Goal: Task Accomplishment & Management: Complete application form

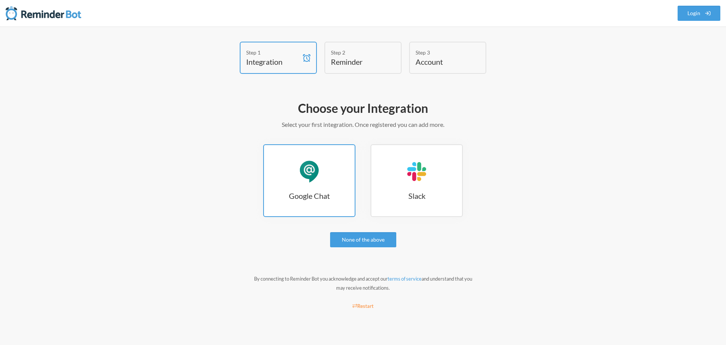
click at [335, 194] on h3 "Google Chat" at bounding box center [309, 195] width 91 height 11
click at [322, 188] on link "Google Chat Google Chat" at bounding box center [309, 180] width 92 height 73
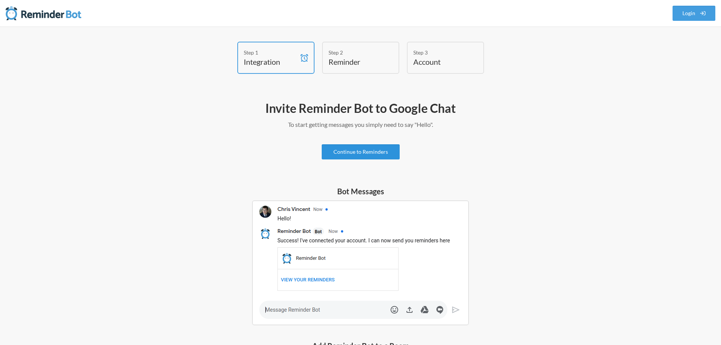
click at [385, 156] on link "Continue to Reminders" at bounding box center [361, 151] width 78 height 15
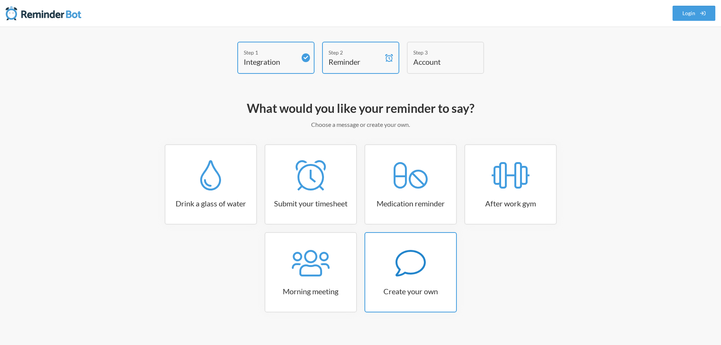
click at [413, 266] on icon at bounding box center [410, 263] width 30 height 30
select select "11:30:00"
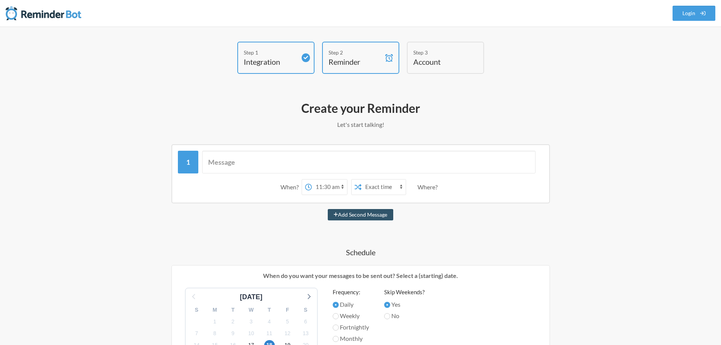
scroll to position [38, 0]
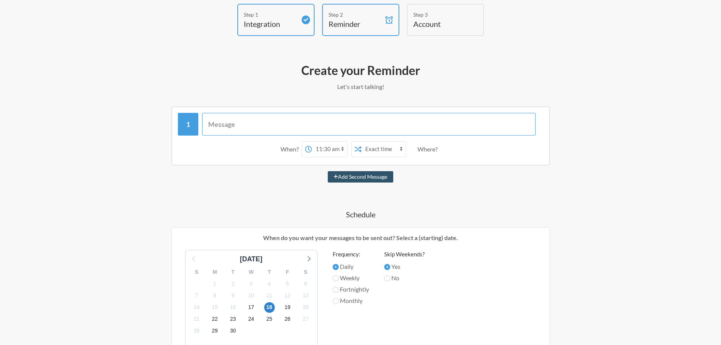
click at [265, 122] on input "text" at bounding box center [368, 124] width 333 height 23
drag, startPoint x: 221, startPoint y: 124, endPoint x: 201, endPoint y: 121, distance: 20.3
click at [202, 121] on div "Add the Lunch" at bounding box center [361, 124] width 366 height 23
type input "Order the Lunch"
click at [334, 150] on select "12:00 am 12:15 am 12:30 am 12:45 am 1:00 am 1:15 am 1:30 am 1:45 am 2:00 am 2:1…" at bounding box center [329, 149] width 35 height 15
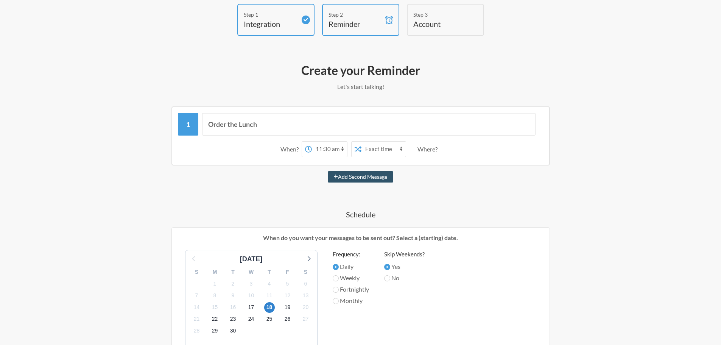
select select "08:15:00"
click at [312, 142] on select "12:00 am 12:15 am 12:30 am 12:45 am 1:00 am 1:15 am 1:30 am 1:45 am 2:00 am 2:1…" at bounding box center [329, 149] width 35 height 15
click at [379, 148] on select "Exact time Random time" at bounding box center [383, 149] width 44 height 15
click at [361, 142] on select "Exact time Random time" at bounding box center [383, 149] width 44 height 15
click at [383, 152] on select "Exact time Random time" at bounding box center [383, 149] width 44 height 15
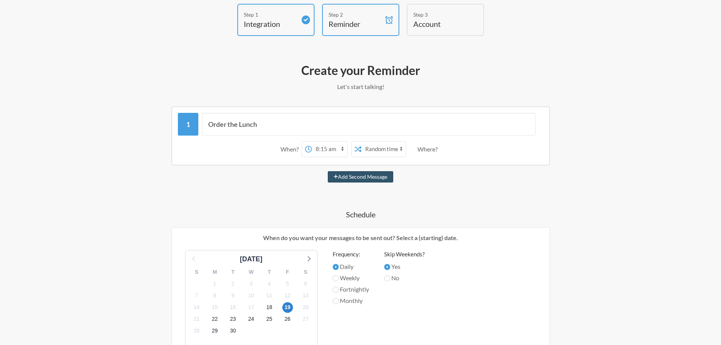
click at [361, 142] on select "Exact time Random time" at bounding box center [383, 149] width 44 height 15
click at [385, 149] on select "Exact time Random time" at bounding box center [383, 149] width 44 height 15
select select "false"
click at [361, 142] on select "Exact time Random time" at bounding box center [383, 149] width 44 height 15
click at [429, 188] on div "Order the Lunch When? 12:00 am 12:15 am 12:30 am 12:45 am 1:00 am 1:15 am 1:30 …" at bounding box center [360, 316] width 439 height 420
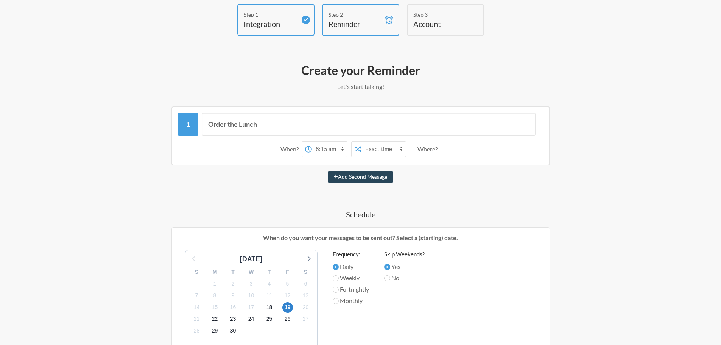
click at [357, 174] on button "Add Second Message" at bounding box center [360, 176] width 65 height 11
select select "09:15:00"
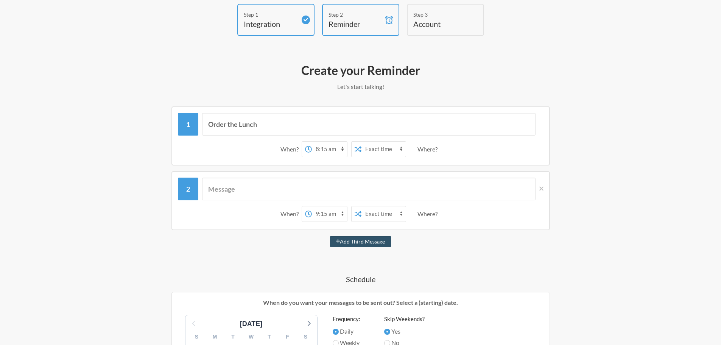
click at [324, 214] on select "12:00 am 12:15 am 12:30 am 12:45 am 1:00 am 1:15 am 1:30 am 1:45 am 2:00 am 2:1…" at bounding box center [329, 213] width 35 height 15
click at [257, 129] on input "Order the Lunch" at bounding box center [368, 124] width 333 height 23
drag, startPoint x: 263, startPoint y: 123, endPoint x: 164, endPoint y: 129, distance: 99.0
click at [164, 129] on div "Order the Lunch When? 12:00 am 12:15 am 12:30 am 12:45 am 1:00 am 1:15 am 1:30 …" at bounding box center [360, 135] width 439 height 59
click at [247, 189] on input "text" at bounding box center [368, 188] width 333 height 23
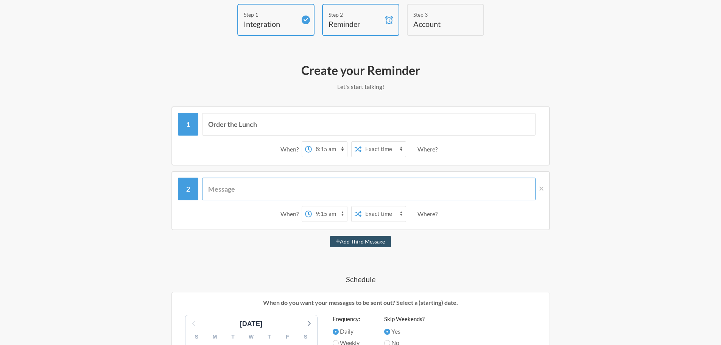
paste input "Order the Lunch"
type input "Order the Lunch"
click at [336, 150] on select "12:00 am 12:15 am 12:30 am 12:45 am 1:00 am 1:15 am 1:30 am 1:45 am 2:00 am 2:1…" at bounding box center [329, 149] width 35 height 15
select select "08:45:00"
click at [312, 142] on select "12:00 am 12:15 am 12:30 am 12:45 am 1:00 am 1:15 am 1:30 am 1:45 am 2:00 am 2:1…" at bounding box center [329, 149] width 35 height 15
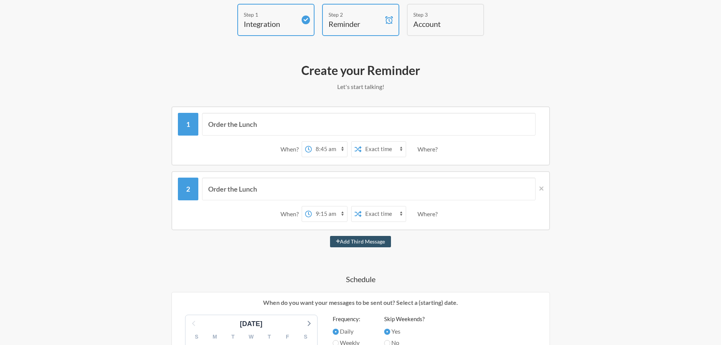
click at [327, 214] on select "12:00 am 12:15 am 12:30 am 12:45 am 1:00 am 1:15 am 1:30 am 1:45 am 2:00 am 2:1…" at bounding box center [329, 213] width 35 height 15
click at [322, 216] on select "12:00 am 12:15 am 12:30 am 12:45 am 1:00 am 1:15 am 1:30 am 1:45 am 2:00 am 2:1…" at bounding box center [329, 213] width 35 height 15
click at [323, 215] on select "12:00 am 12:15 am 12:30 am 12:45 am 1:00 am 1:15 am 1:30 am 1:45 am 2:00 am 2:1…" at bounding box center [329, 213] width 35 height 15
select select "09:30:00"
click at [312, 206] on select "12:00 am 12:15 am 12:30 am 12:45 am 1:00 am 1:15 am 1:30 am 1:45 am 2:00 am 2:1…" at bounding box center [329, 213] width 35 height 15
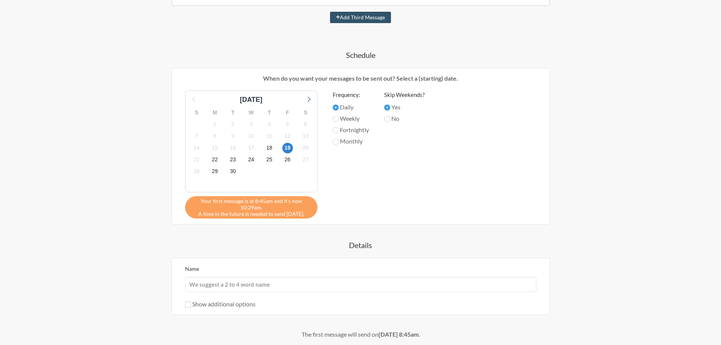
scroll to position [265, 0]
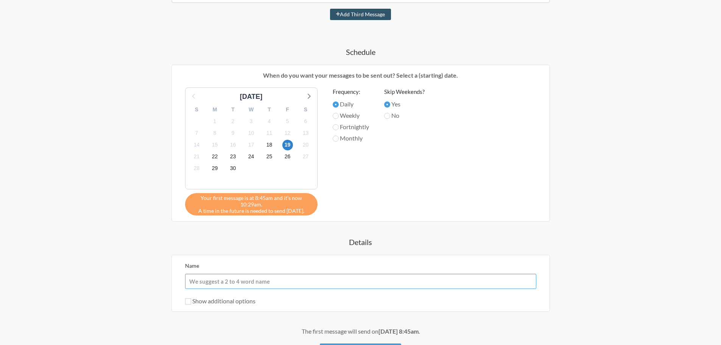
click at [235, 286] on input "Name" at bounding box center [360, 281] width 351 height 15
type input "Daily Lunch Remider"
click at [190, 303] on input "Show additional options" at bounding box center [188, 301] width 6 height 6
checkbox input "true"
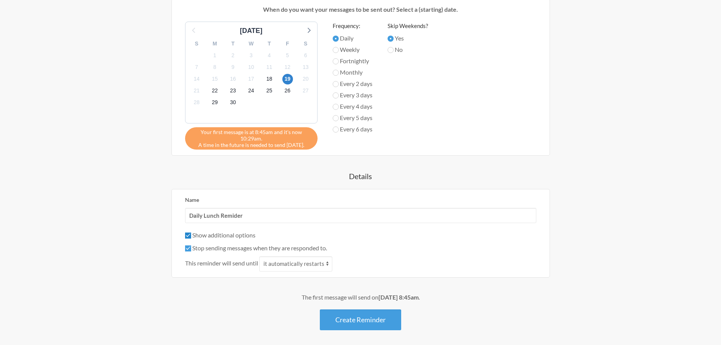
scroll to position [341, 0]
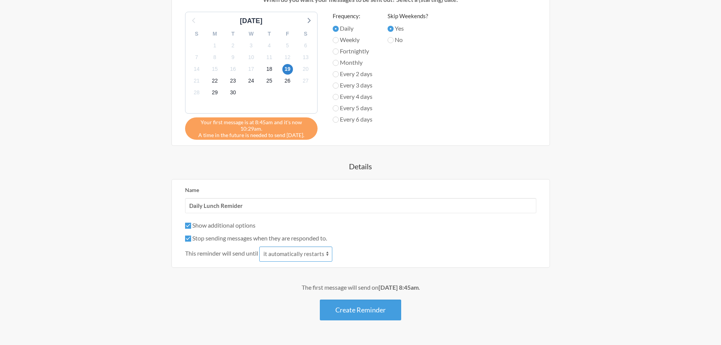
drag, startPoint x: 296, startPoint y: 255, endPoint x: 312, endPoint y: 255, distance: 16.3
click at [296, 255] on select "it automatically restarts it is replied to" at bounding box center [295, 253] width 73 height 15
click at [574, 264] on div "Order the Lunch When? 12:00 am 12:15 am 12:30 am 12:45 am 1:00 am 1:15 am 1:30 …" at bounding box center [360, 62] width 439 height 516
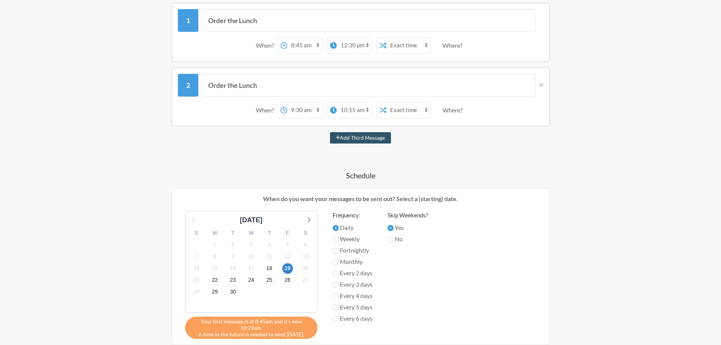
scroll to position [76, 0]
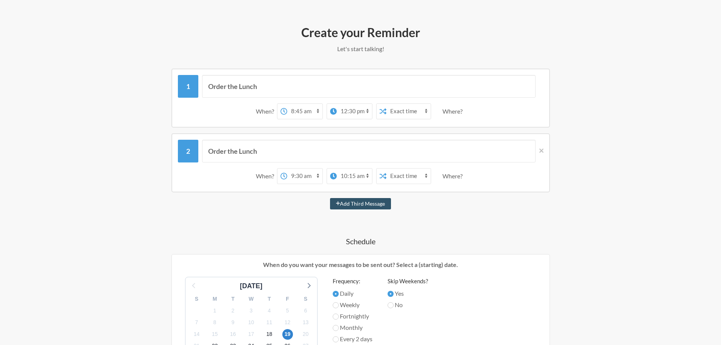
click at [352, 114] on select "12:00 am 12:15 am 12:30 am 12:45 am 1:00 am 1:15 am 1:30 am 1:45 am 2:00 am 2:1…" at bounding box center [354, 111] width 35 height 15
select select "09:15:00"
click at [337, 104] on select "12:00 am 12:15 am 12:30 am 12:45 am 1:00 am 1:15 am 1:30 am 1:45 am 2:00 am 2:1…" at bounding box center [354, 111] width 35 height 15
click at [352, 173] on select "12:00 am 12:15 am 12:30 am 12:45 am 1:00 am 1:15 am 1:30 am 1:45 am 2:00 am 2:1…" at bounding box center [354, 175] width 35 height 15
select select "10:00:00"
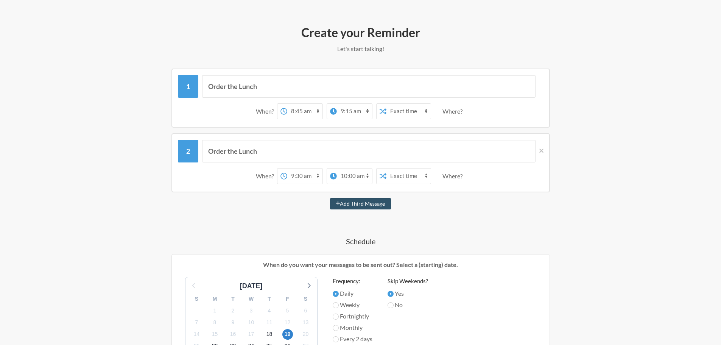
click at [337, 168] on select "12:00 am 12:15 am 12:30 am 12:45 am 1:00 am 1:15 am 1:30 am 1:45 am 2:00 am 2:1…" at bounding box center [354, 175] width 35 height 15
click at [459, 228] on div "Order the Lunch When? 12:00 am 12:15 am 12:30 am 12:45 am 1:00 am 1:15 am 1:30 …" at bounding box center [360, 326] width 439 height 516
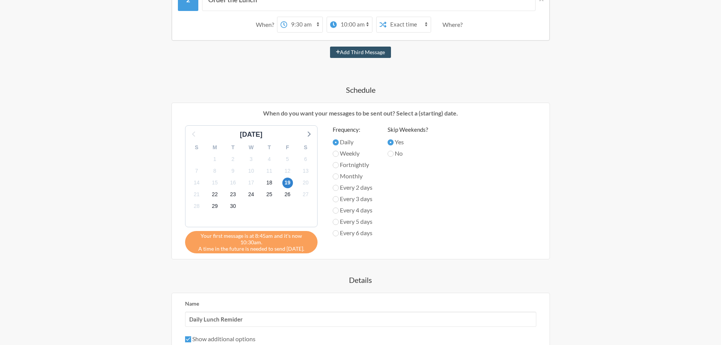
scroll to position [361, 0]
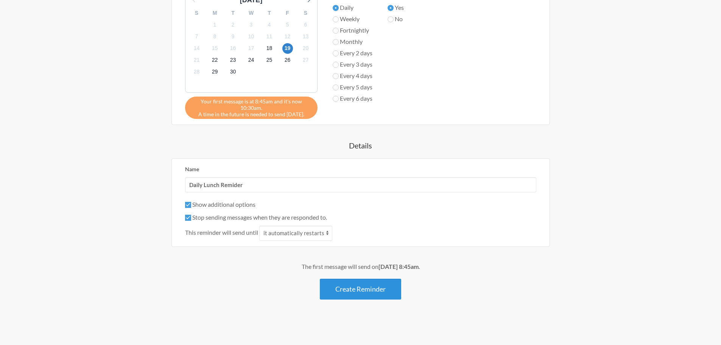
click at [376, 292] on button "Create Reminder" at bounding box center [360, 288] width 81 height 21
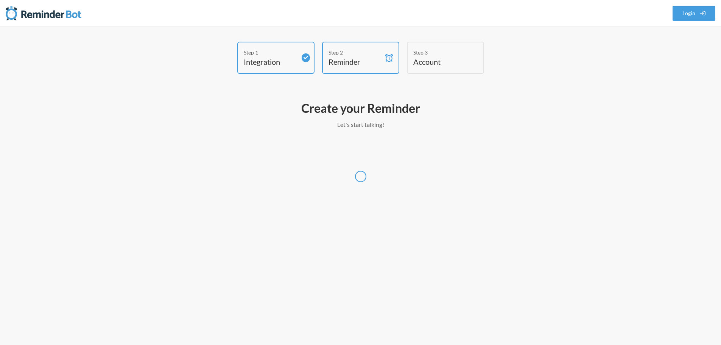
scroll to position [0, 0]
select select "Asia/Colombo"
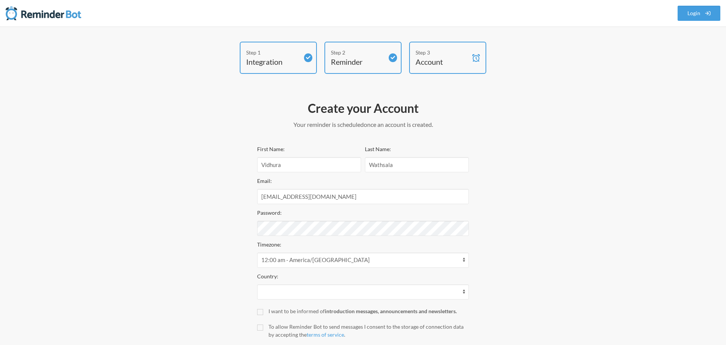
select select "LK"
click at [310, 165] on input "Vidhura" at bounding box center [307, 164] width 104 height 15
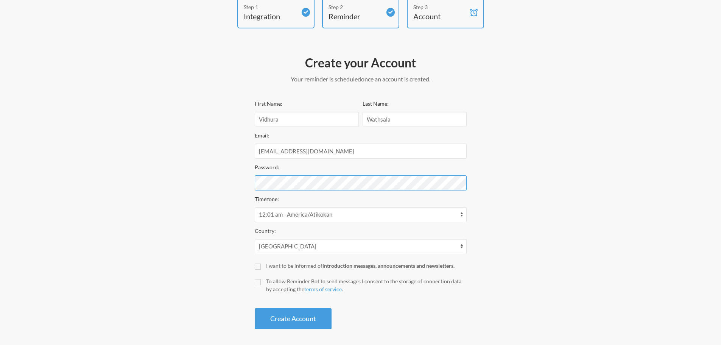
scroll to position [48, 0]
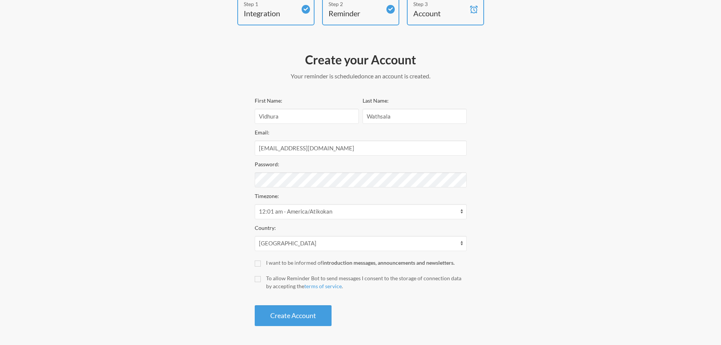
click at [255, 267] on div "First Name: Vidhura Last Name: Wathsala Email: vidhura.wathsala@pickme.lk Passw…" at bounding box center [361, 211] width 212 height 230
click at [256, 282] on input "To allow Reminder Bot to send messages I consent to the storage of connection d…" at bounding box center [258, 279] width 6 height 6
checkbox input "true"
click at [256, 263] on input "I want to be informed of introduction messages, announcements and newsletters." at bounding box center [258, 263] width 6 height 6
checkbox input "true"
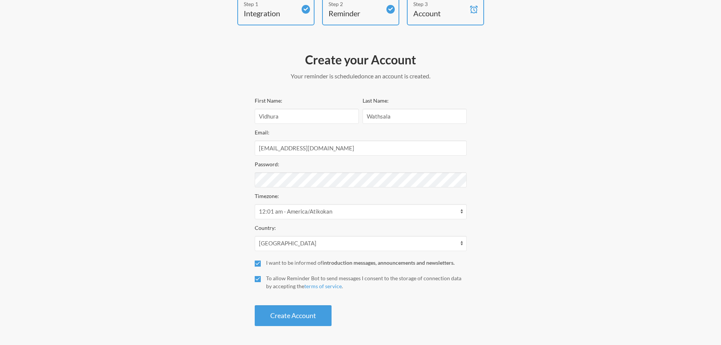
click at [261, 278] on label "To allow Reminder Bot to send messages I consent to the storage of connection d…" at bounding box center [361, 282] width 212 height 16
click at [261, 278] on input "To allow Reminder Bot to send messages I consent to the storage of connection d…" at bounding box center [258, 279] width 6 height 6
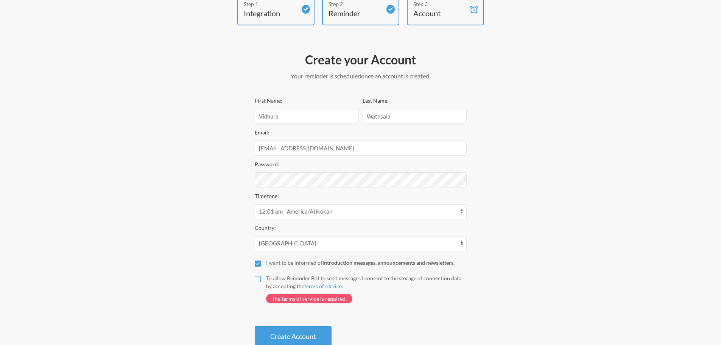
click at [257, 278] on input "To allow Reminder Bot to send messages I consent to the storage of connection d…" at bounding box center [258, 279] width 6 height 6
checkbox input "true"
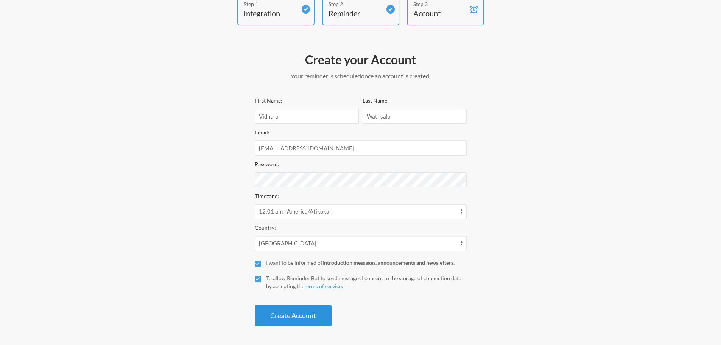
click at [277, 317] on button "Create Account" at bounding box center [293, 315] width 77 height 21
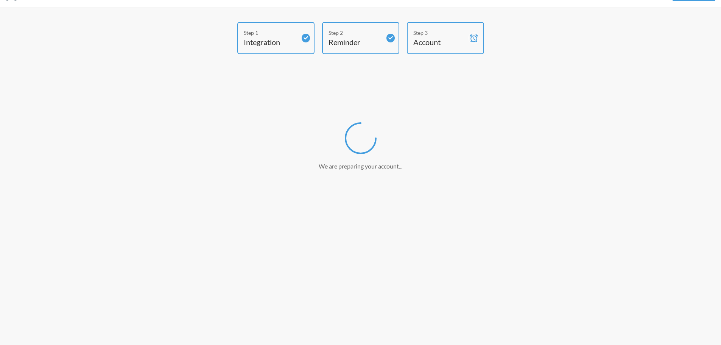
scroll to position [20, 0]
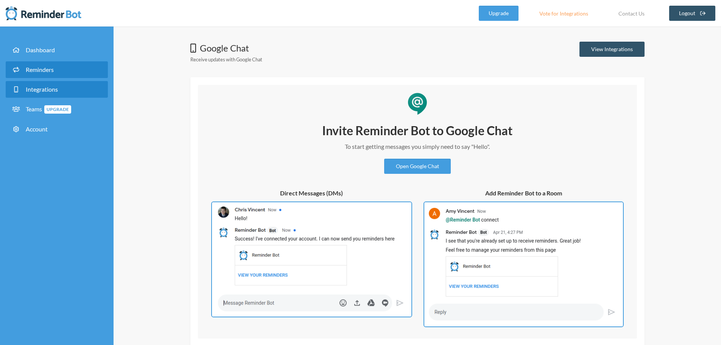
click at [71, 73] on link "Reminders" at bounding box center [57, 69] width 102 height 17
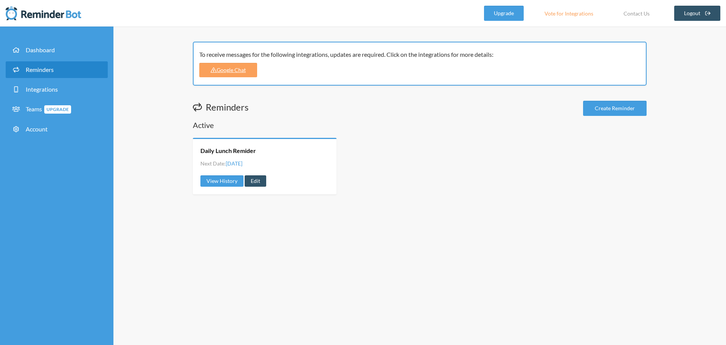
click at [307, 158] on div "Daily Lunch Remider Next Date: Friday, September 19 View History Edit" at bounding box center [265, 166] width 144 height 56
drag, startPoint x: 307, startPoint y: 158, endPoint x: 261, endPoint y: 146, distance: 48.1
click at [260, 146] on div "Daily Lunch Remider" at bounding box center [265, 150] width 129 height 8
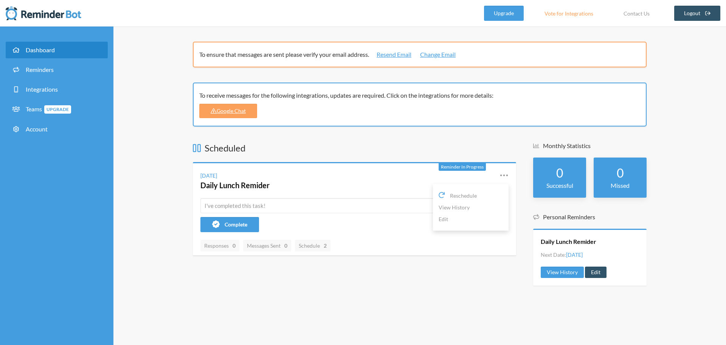
click at [375, 179] on div "Friday, September 19 Daily Lunch Remider" at bounding box center [345, 181] width 288 height 20
click at [219, 111] on link "Google Chat" at bounding box center [228, 111] width 58 height 14
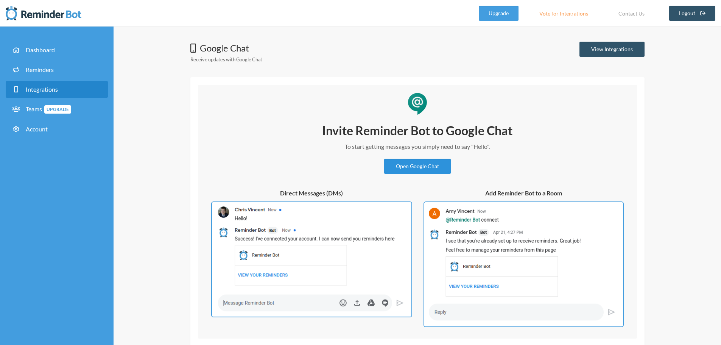
click at [414, 167] on link "Open Google Chat" at bounding box center [417, 166] width 67 height 15
click at [55, 66] on link "Reminders" at bounding box center [57, 69] width 102 height 17
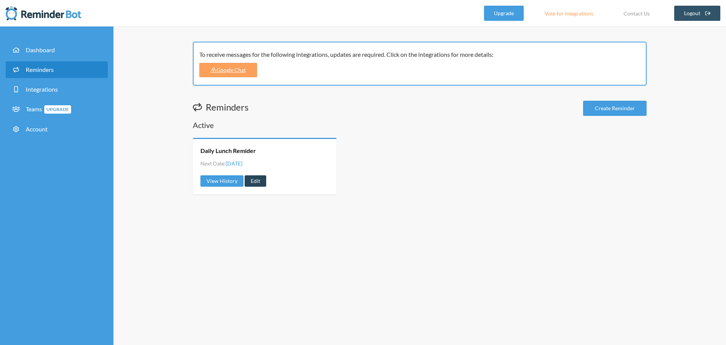
click at [265, 179] on link "Edit" at bounding box center [256, 180] width 22 height 11
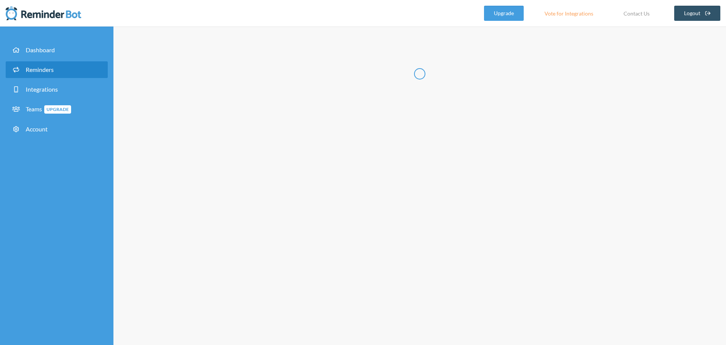
type input "Daily Lunch Remider"
checkbox input "true"
select select "08:45:00"
select select "09:15:00"
select select "09:30:00"
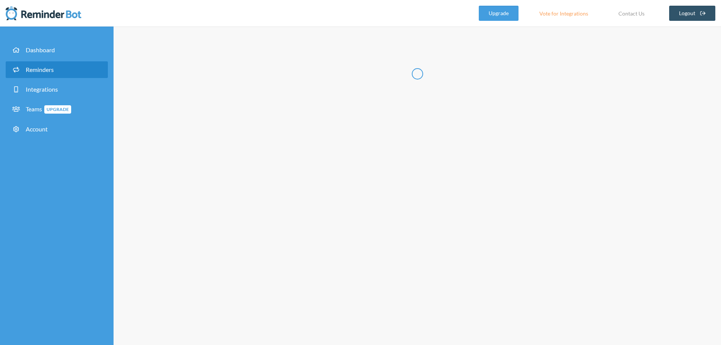
select select "10:00:00"
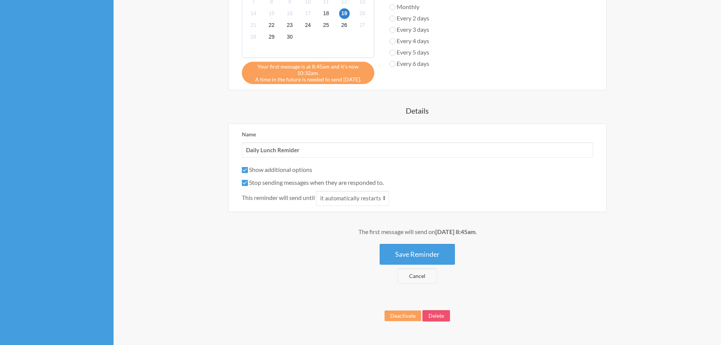
scroll to position [455, 0]
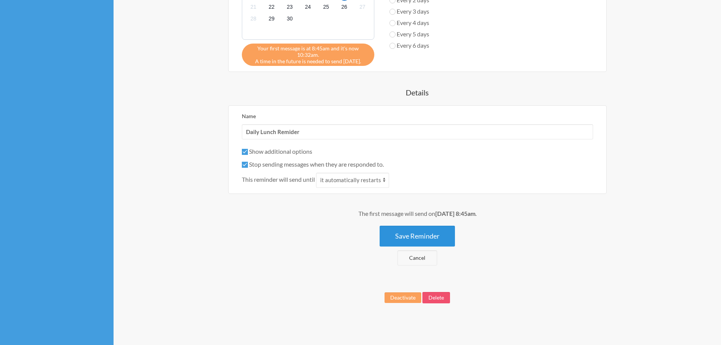
click at [418, 238] on button "Save Reminder" at bounding box center [417, 236] width 75 height 21
click at [561, 261] on div "Cancel" at bounding box center [417, 257] width 454 height 15
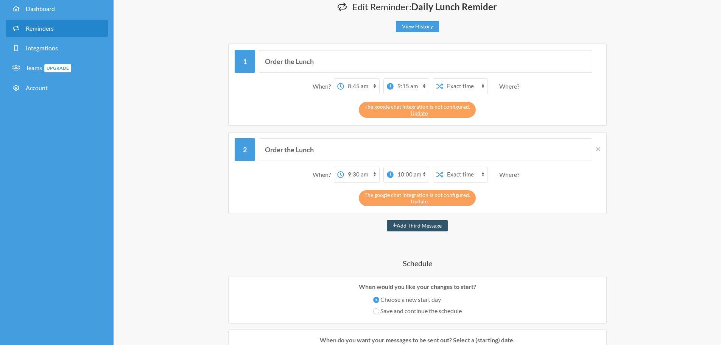
scroll to position [0, 0]
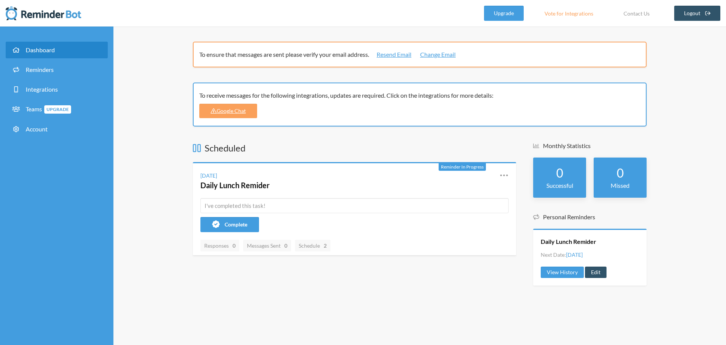
click at [509, 179] on div "[DATE] Daily Lunch Remider Reschedule View History Edit" at bounding box center [355, 180] width 324 height 35
click at [509, 176] on div "[DATE] Daily Lunch Remider Reschedule View History Edit" at bounding box center [355, 180] width 324 height 35
click at [506, 175] on icon at bounding box center [504, 175] width 9 height 9
click at [241, 113] on link "Google Chat" at bounding box center [228, 111] width 58 height 14
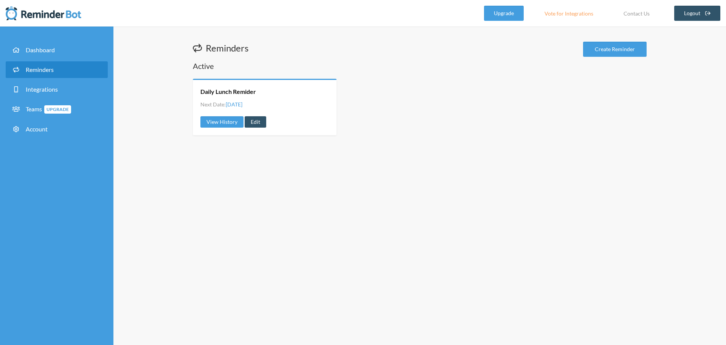
click at [272, 91] on div "Daily Lunch Remider" at bounding box center [265, 91] width 129 height 8
click at [43, 97] on link "Integrations" at bounding box center [57, 89] width 102 height 17
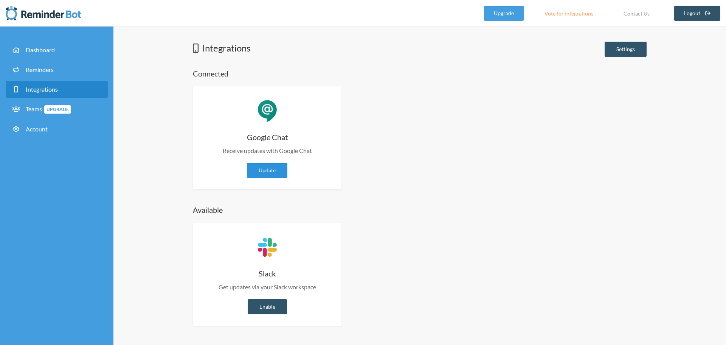
click at [279, 171] on link "Update" at bounding box center [267, 170] width 40 height 15
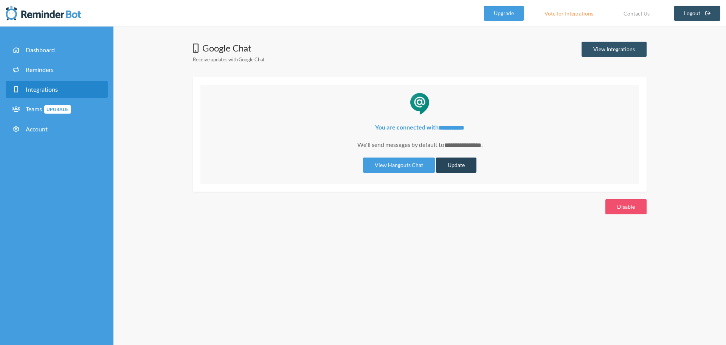
click at [453, 166] on button "Update" at bounding box center [456, 164] width 40 height 15
select select "**********"
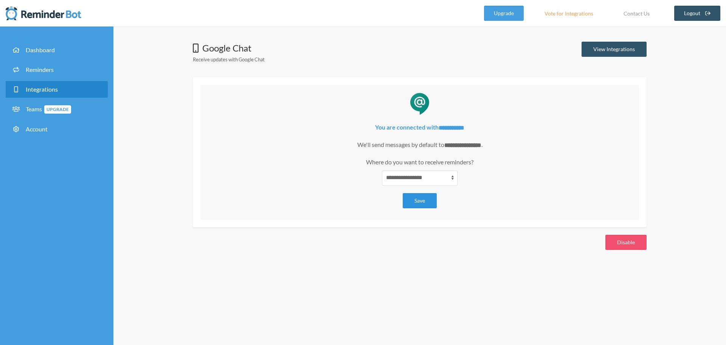
click at [422, 201] on button "Save" at bounding box center [420, 200] width 34 height 15
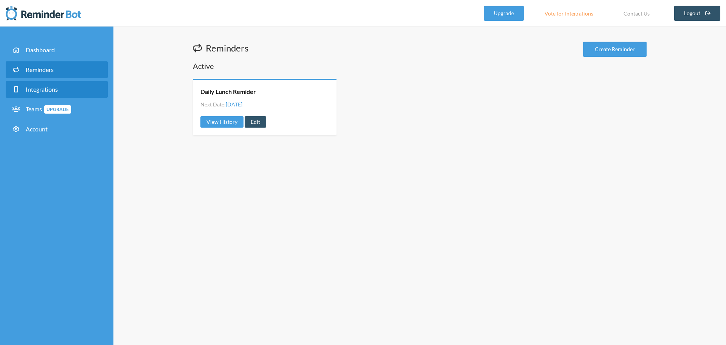
click at [50, 91] on span "Integrations" at bounding box center [42, 89] width 32 height 7
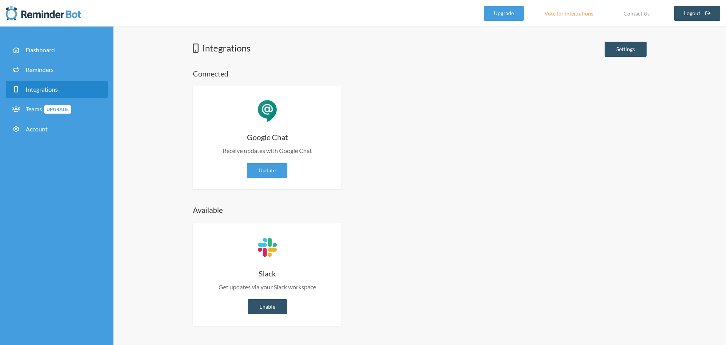
click at [262, 118] on div at bounding box center [267, 111] width 23 height 26
click at [59, 59] on li "Dashboard" at bounding box center [57, 52] width 102 height 20
click at [59, 81] on link "Integrations" at bounding box center [57, 89] width 102 height 17
click at [60, 62] on link "Reminders" at bounding box center [57, 69] width 102 height 17
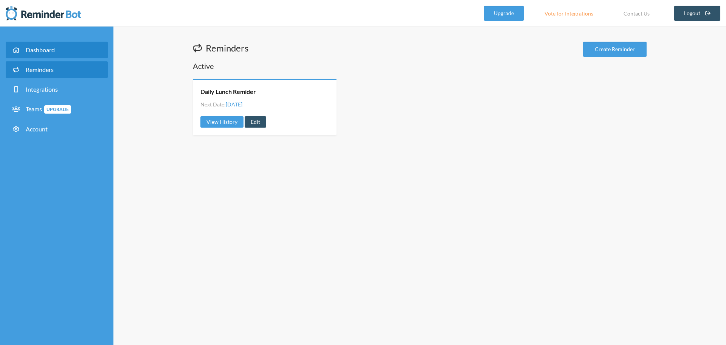
click at [61, 52] on link "Dashboard" at bounding box center [57, 50] width 102 height 17
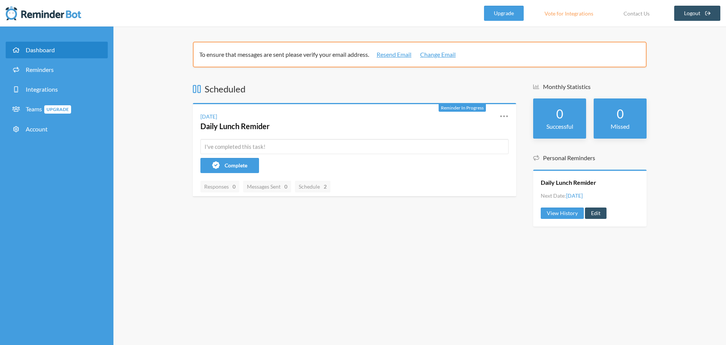
click at [569, 131] on div "0 Successful" at bounding box center [560, 118] width 53 height 40
click at [227, 166] on span "Complete" at bounding box center [236, 165] width 23 height 6
click at [504, 115] on icon at bounding box center [504, 116] width 9 height 9
click at [501, 120] on icon at bounding box center [504, 116] width 9 height 9
click at [455, 148] on link "View History" at bounding box center [471, 148] width 64 height 12
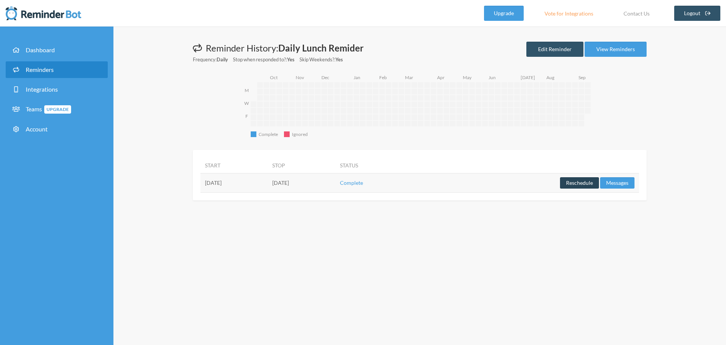
click at [577, 187] on button "Reschedule" at bounding box center [579, 182] width 39 height 11
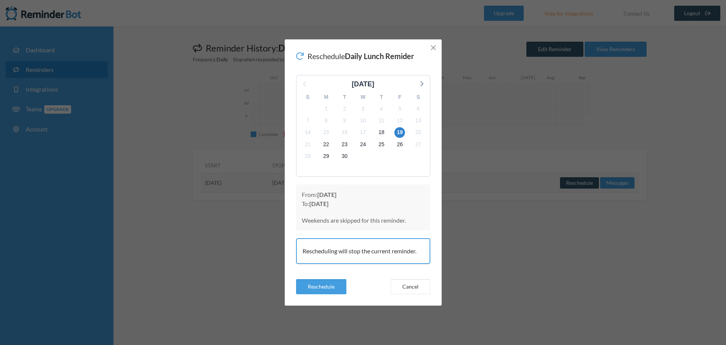
click at [433, 43] on button "Close" at bounding box center [433, 47] width 9 height 9
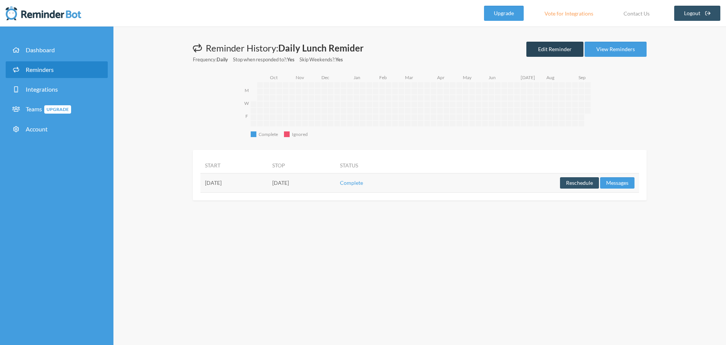
click at [550, 51] on link "Edit Reminder" at bounding box center [555, 49] width 57 height 15
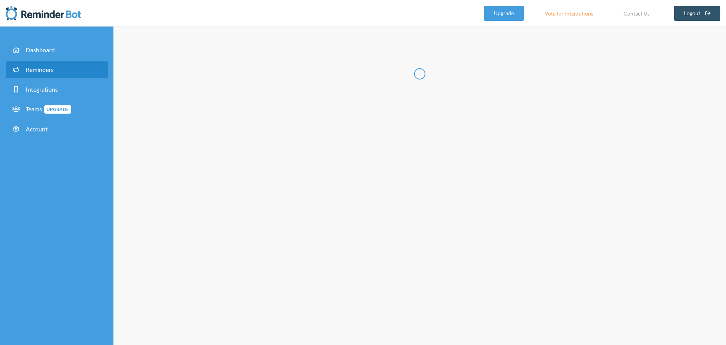
type input "Daily Lunch Remider"
checkbox input "true"
select select "08:45:00"
select select "09:15:00"
select select "09:30:00"
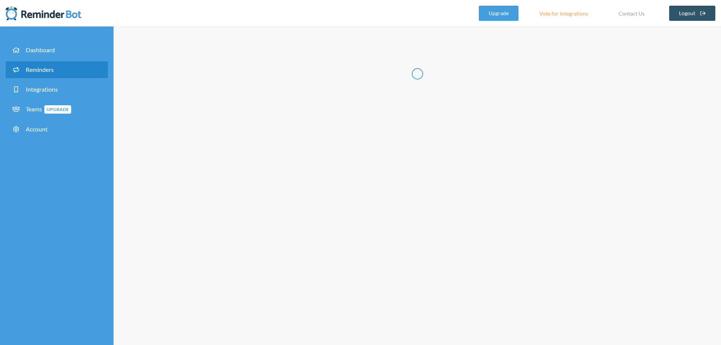
select select "10:00:00"
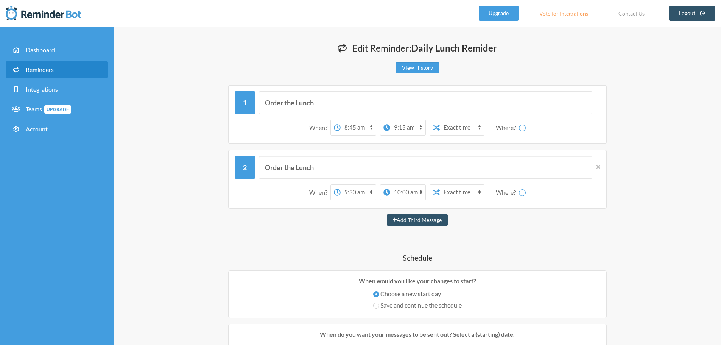
select select "spaces/AAAAbhuMNSQ"
click at [378, 192] on select "12:00 am 12:15 am 12:30 am 12:45 am 1:00 am 1:15 am 1:30 am 1:45 am 2:00 am 2:1…" at bounding box center [377, 192] width 35 height 15
select select "10:45:00"
click at [360, 185] on select "12:00 am 12:15 am 12:30 am 12:45 am 1:00 am 1:15 am 1:30 am 1:45 am 2:00 am 2:1…" at bounding box center [377, 192] width 35 height 15
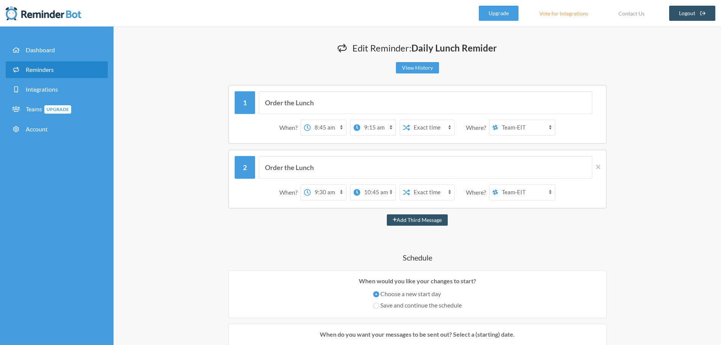
click at [311, 193] on select "12:00 am 12:15 am 12:30 am 12:45 am 1:00 am 1:15 am 1:30 am 1:45 am 2:00 am 2:1…" at bounding box center [328, 192] width 35 height 15
select select "10:30:00"
click at [311, 185] on select "12:00 am 12:15 am 12:30 am 12:45 am 1:00 am 1:15 am 1:30 am 1:45 am 2:00 am 2:1…" at bounding box center [328, 192] width 35 height 15
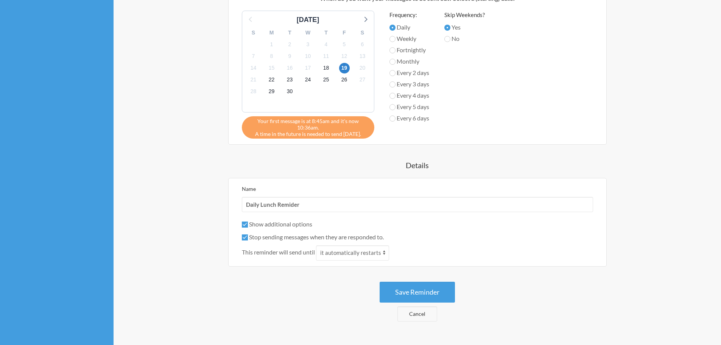
scroll to position [392, 0]
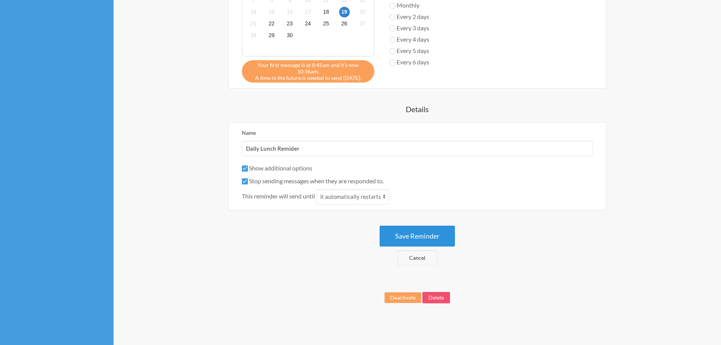
click at [430, 236] on button "Save Reminder" at bounding box center [417, 236] width 75 height 21
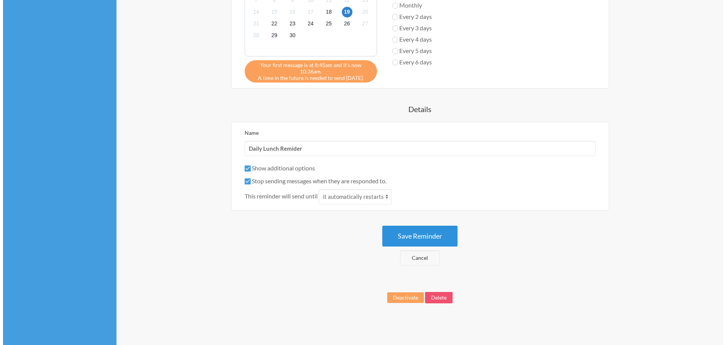
scroll to position [0, 0]
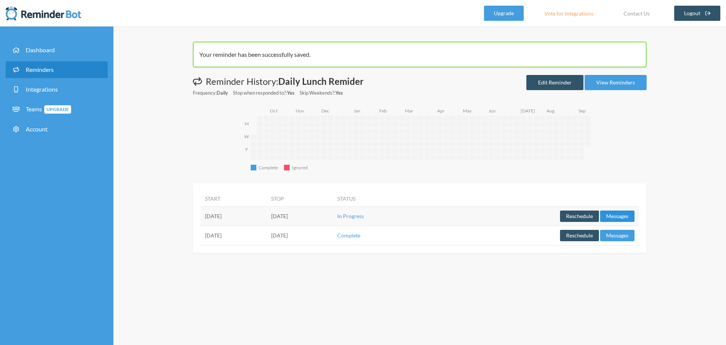
click at [627, 215] on button "Messages" at bounding box center [617, 215] width 34 height 11
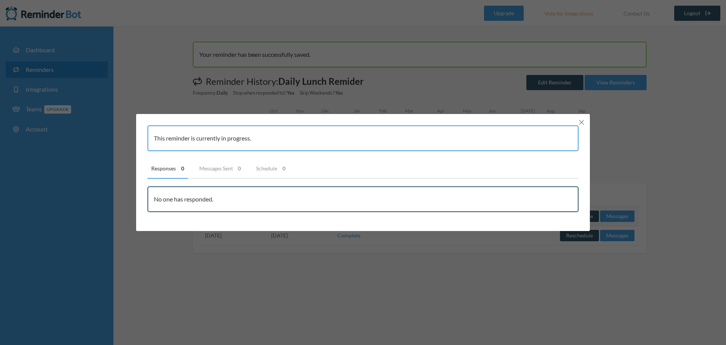
click at [579, 122] on icon "Close" at bounding box center [581, 122] width 5 height 5
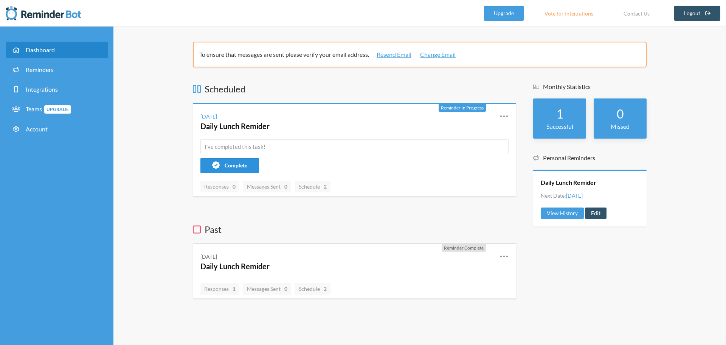
click at [239, 163] on span "Complete" at bounding box center [236, 165] width 23 height 6
click at [549, 86] on h5 "Monthly Statistics" at bounding box center [591, 86] width 114 height 8
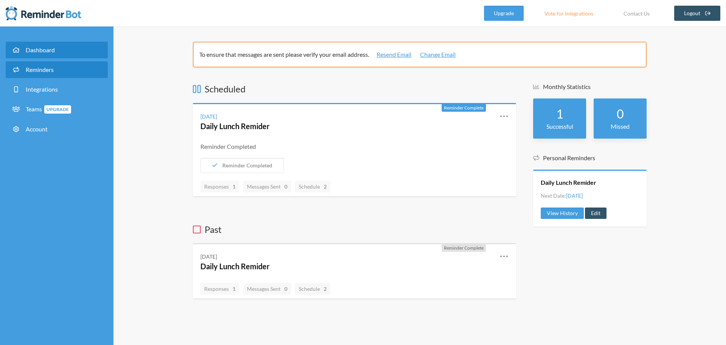
click at [72, 64] on link "Reminders" at bounding box center [57, 69] width 102 height 17
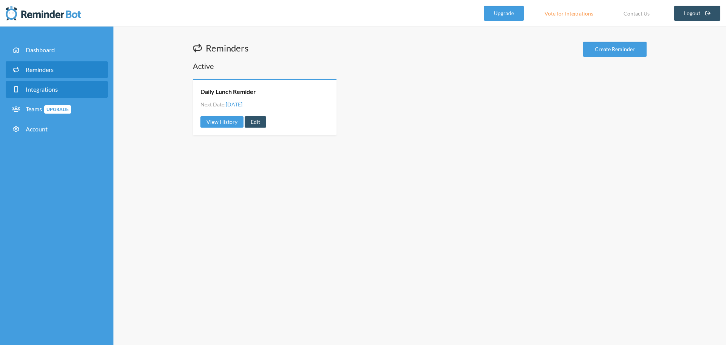
click at [86, 91] on link "Integrations" at bounding box center [57, 89] width 102 height 17
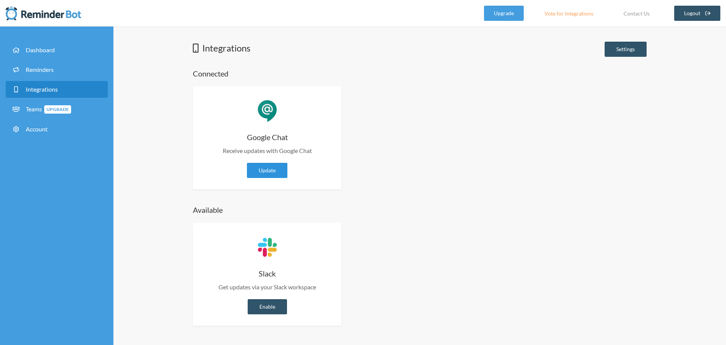
click at [264, 168] on link "Update" at bounding box center [267, 170] width 40 height 15
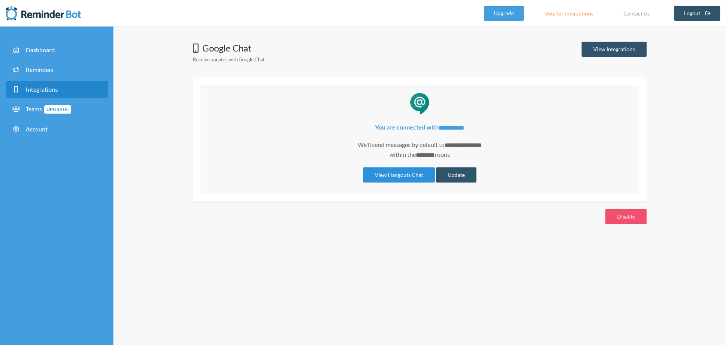
click at [395, 169] on link "View Hangouts Chat" at bounding box center [399, 174] width 72 height 15
